Goal: Transaction & Acquisition: Purchase product/service

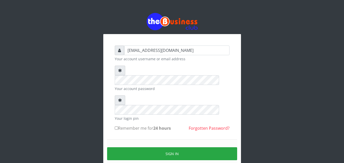
type input "vicnic626@gmail.com"
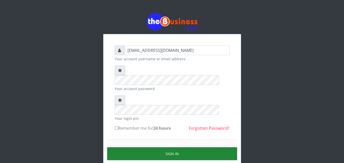
click at [181, 147] on button "Sign in" at bounding box center [172, 153] width 130 height 13
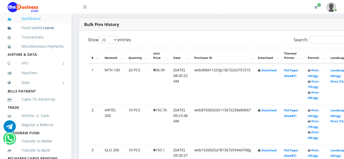
scroll to position [253, 0]
click at [318, 92] on link "Print (85/pg)" at bounding box center [312, 94] width 11 height 9
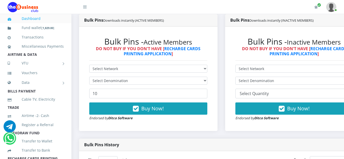
scroll to position [131, 0]
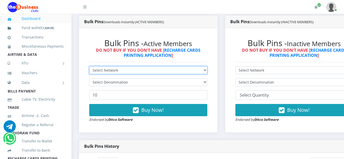
click at [207, 70] on select "Select Network MTN Globacom 9Mobile Airtel" at bounding box center [148, 70] width 118 height 8
select select "Airtel"
click at [89, 67] on select "Select Network MTN Globacom 9Mobile Airtel" at bounding box center [148, 70] width 118 height 8
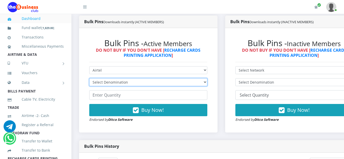
click at [152, 82] on select "Select Denomination Airtel NGN100 - ₦96.38 Airtel NGN200 - ₦192.76 Airtel NGN50…" at bounding box center [148, 82] width 118 height 8
select select "96.38-100"
click at [89, 79] on select "Select Denomination Airtel NGN100 - ₦96.38 Airtel NGN200 - ₦192.76 Airtel NGN50…" at bounding box center [148, 82] width 118 height 8
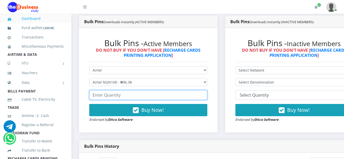
click at [133, 94] on input "number" at bounding box center [148, 95] width 118 height 10
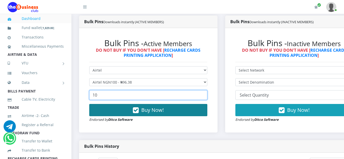
type input "10"
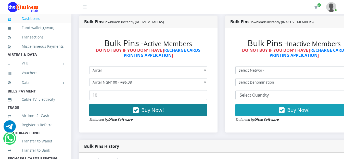
click at [160, 111] on span "Buy Now!" at bounding box center [152, 109] width 22 height 7
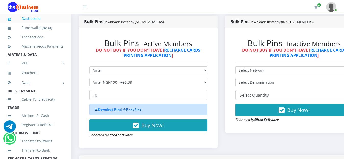
click at [137, 112] on link "Print Pins" at bounding box center [133, 109] width 15 height 4
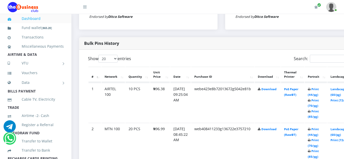
scroll to position [234, 0]
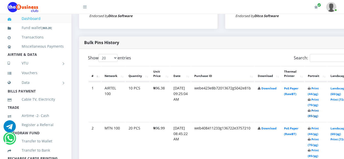
click at [318, 110] on link "Print (85/pg)" at bounding box center [312, 112] width 11 height 9
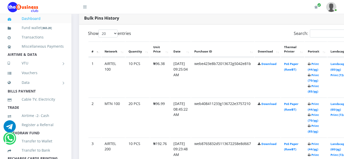
scroll to position [260, 0]
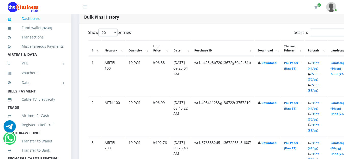
click at [318, 87] on link "Print (85/pg)" at bounding box center [312, 87] width 11 height 9
